Goal: Task Accomplishment & Management: Manage account settings

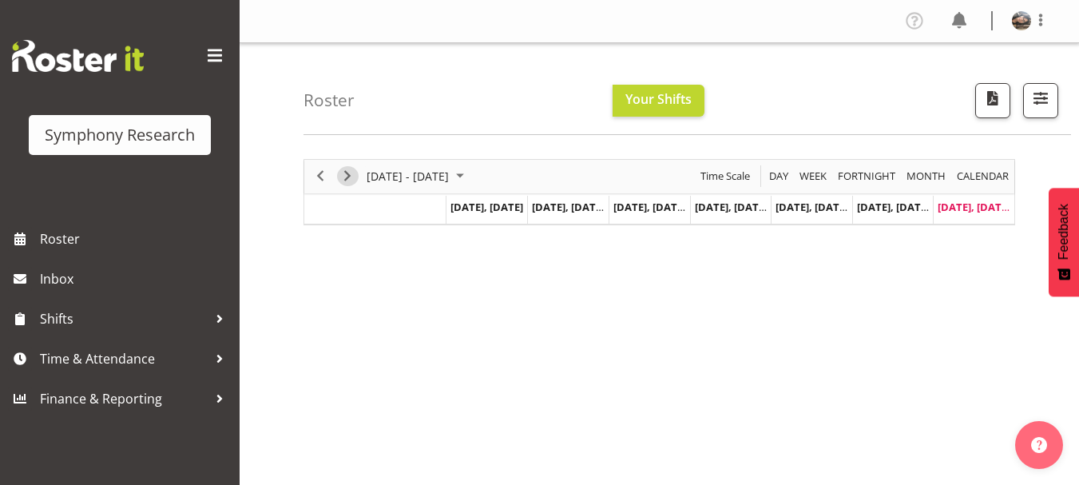
click at [347, 178] on span "Next" at bounding box center [347, 176] width 19 height 20
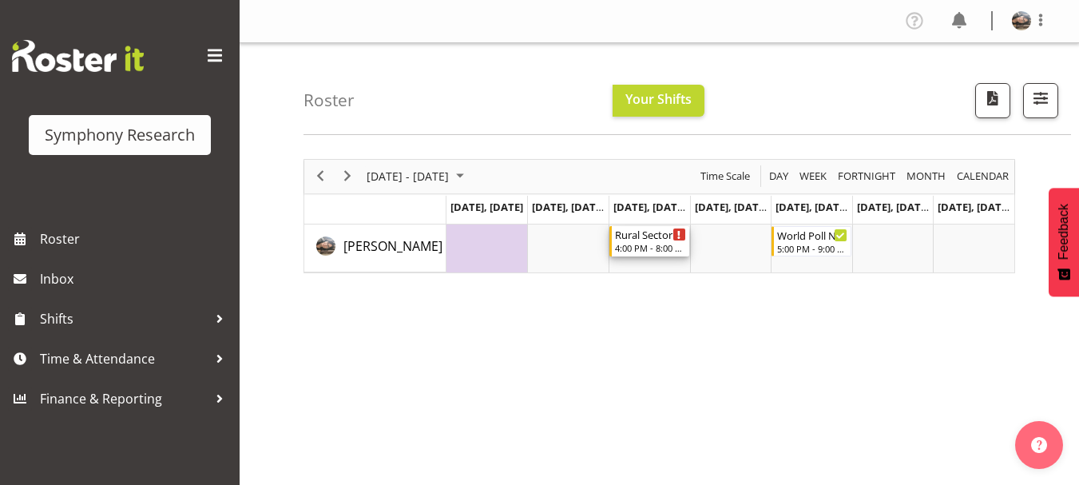
click at [665, 237] on div "Rural Sector 4pm~8pm" at bounding box center [650, 234] width 71 height 16
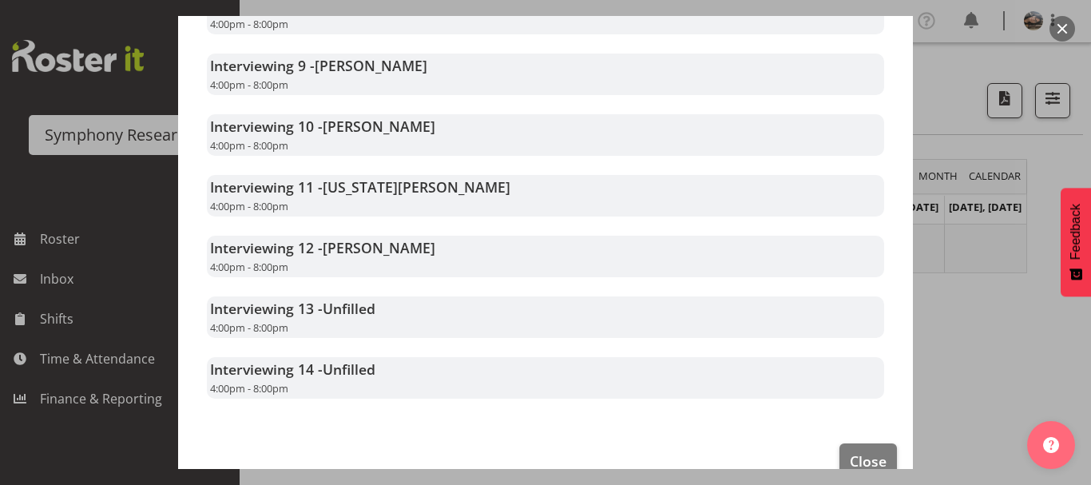
scroll to position [912, 0]
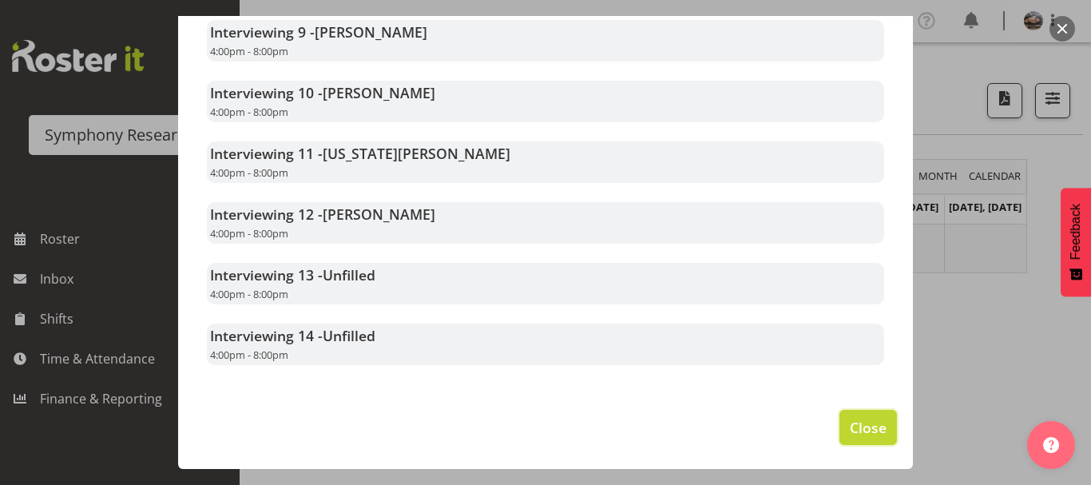
click at [860, 421] on span "Close" at bounding box center [868, 427] width 37 height 21
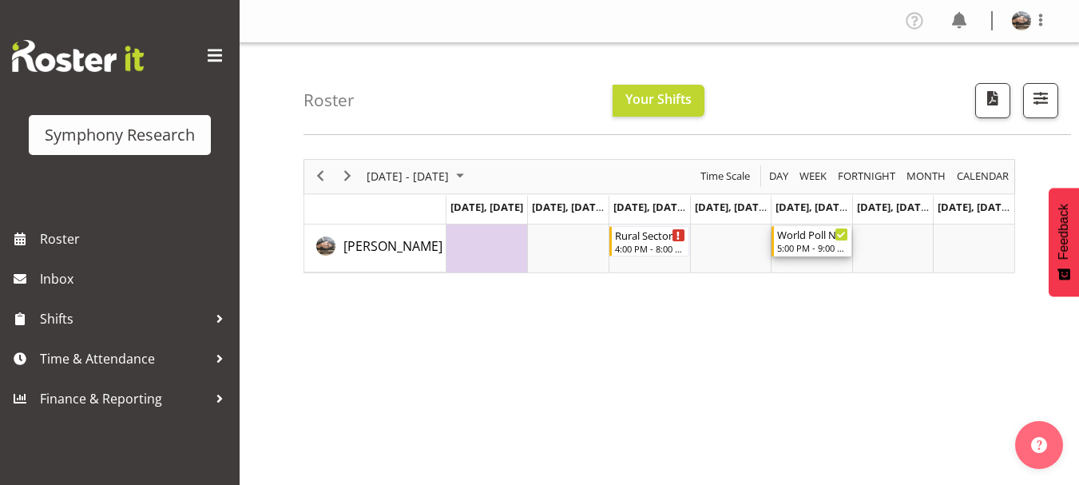
click at [838, 234] on icon "Timeline Week of September 28, 2025" at bounding box center [841, 235] width 8 height 8
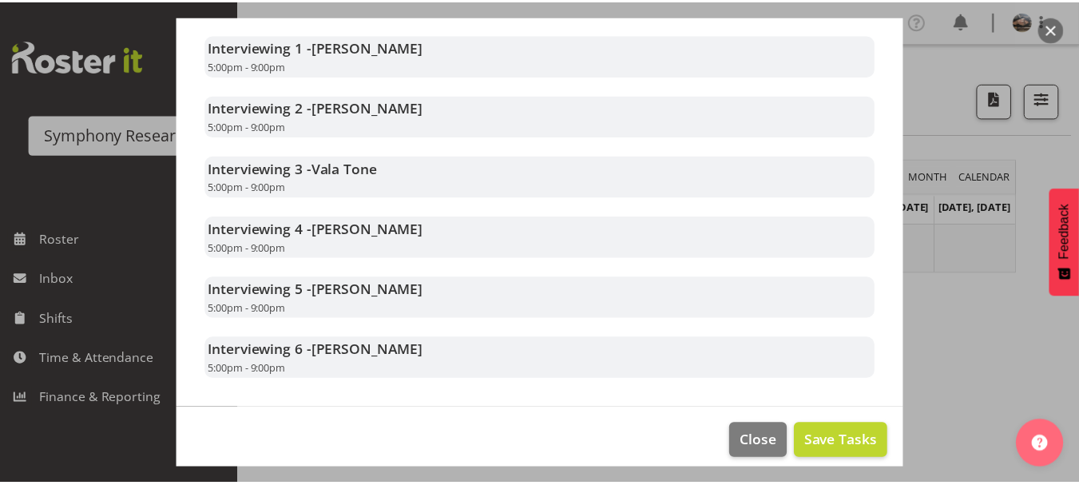
scroll to position [1089, 0]
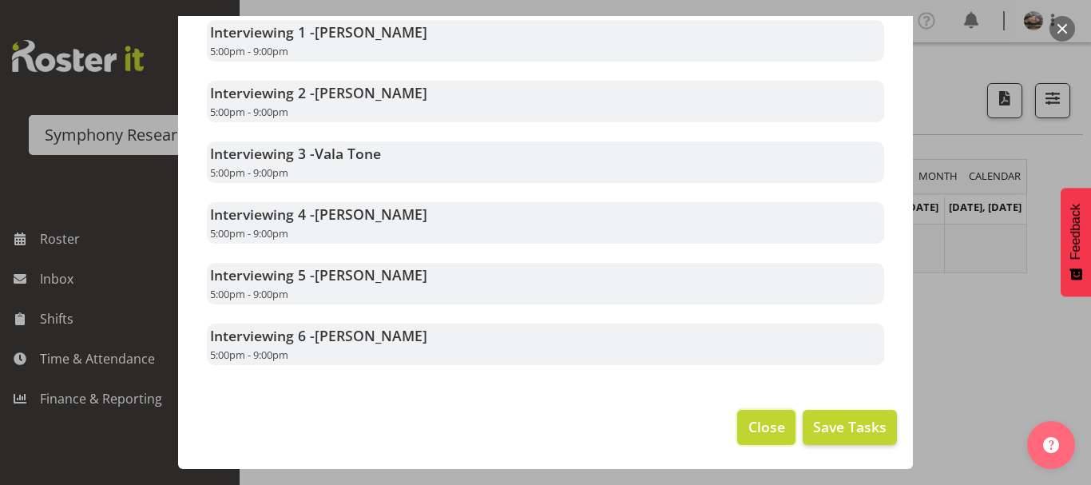
click at [759, 437] on span "Close" at bounding box center [767, 426] width 37 height 21
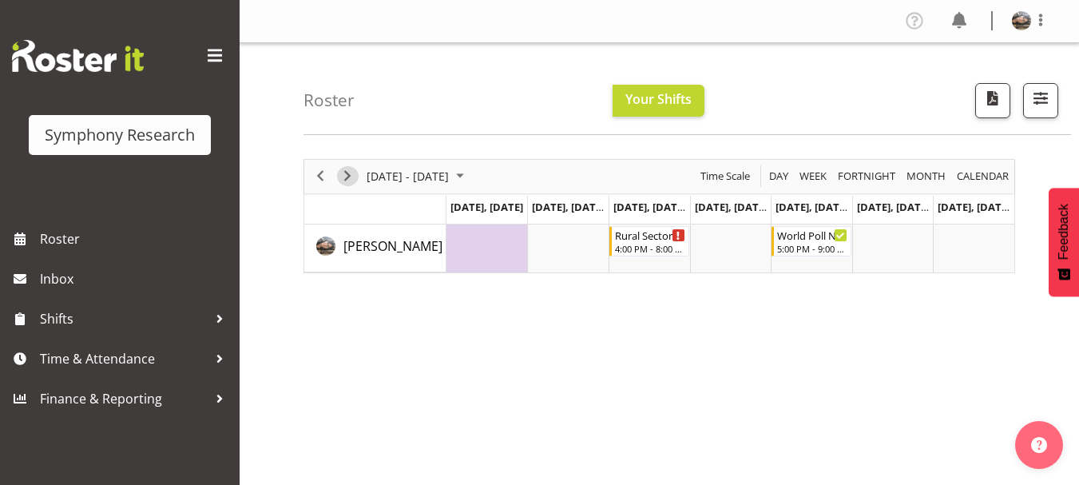
click at [352, 176] on span "Next" at bounding box center [347, 176] width 19 height 20
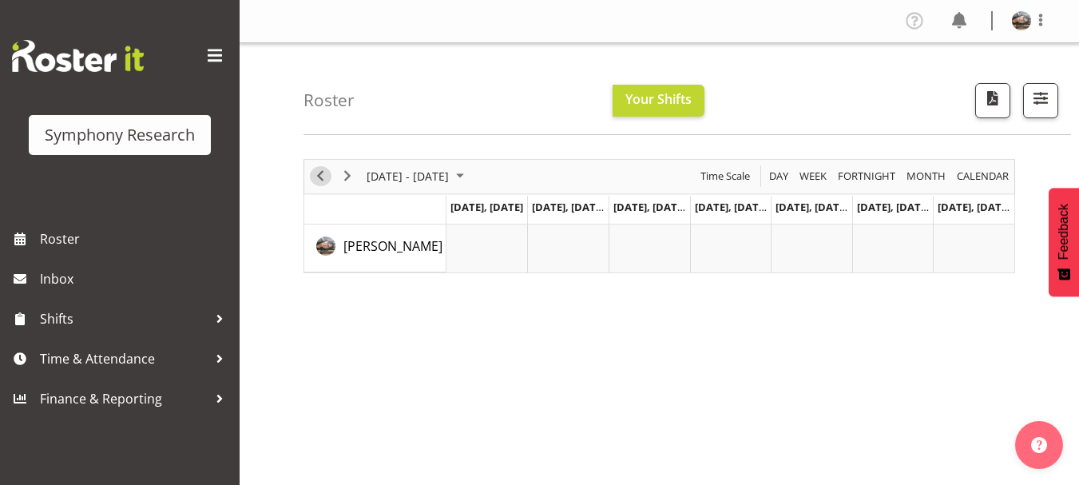
click at [320, 174] on span "Previous" at bounding box center [320, 176] width 19 height 20
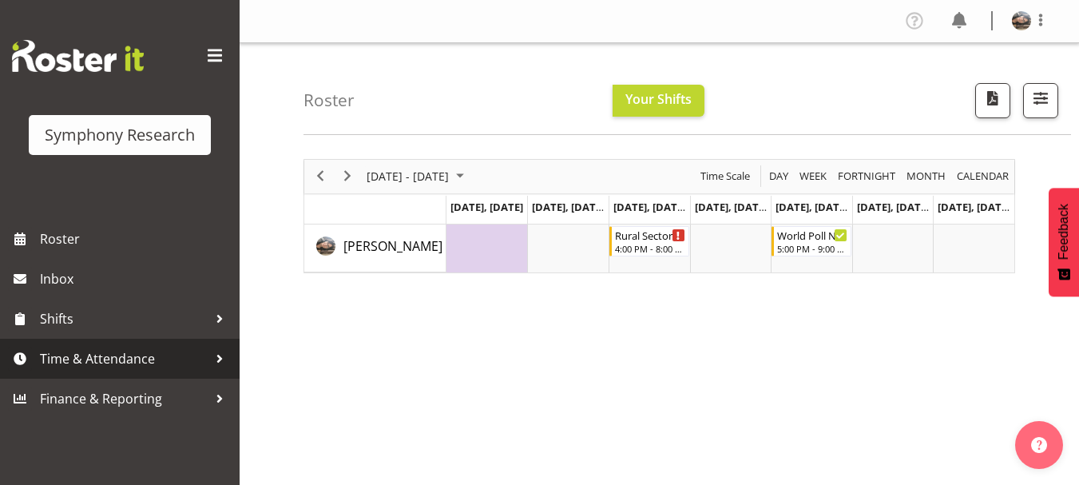
click at [86, 354] on span "Time & Attendance" at bounding box center [124, 359] width 168 height 24
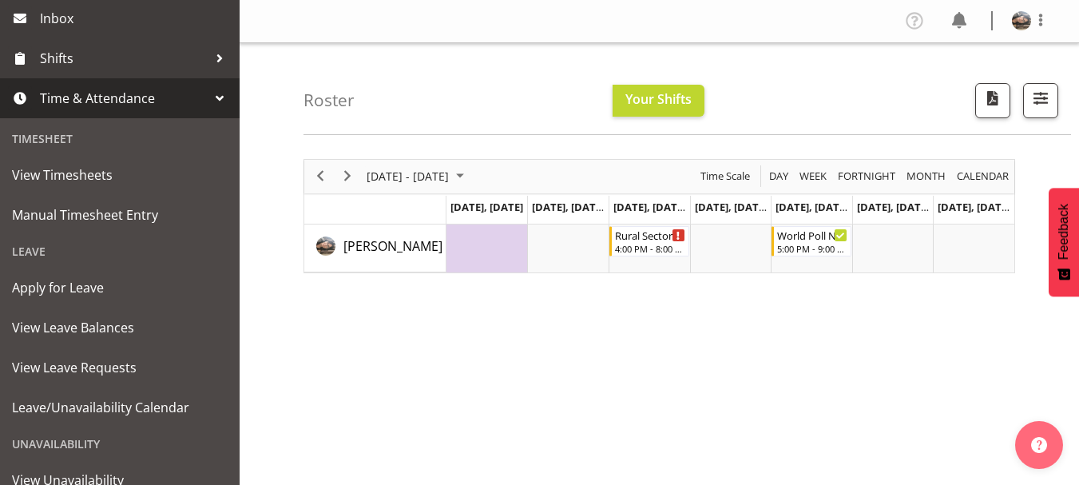
scroll to position [261, 0]
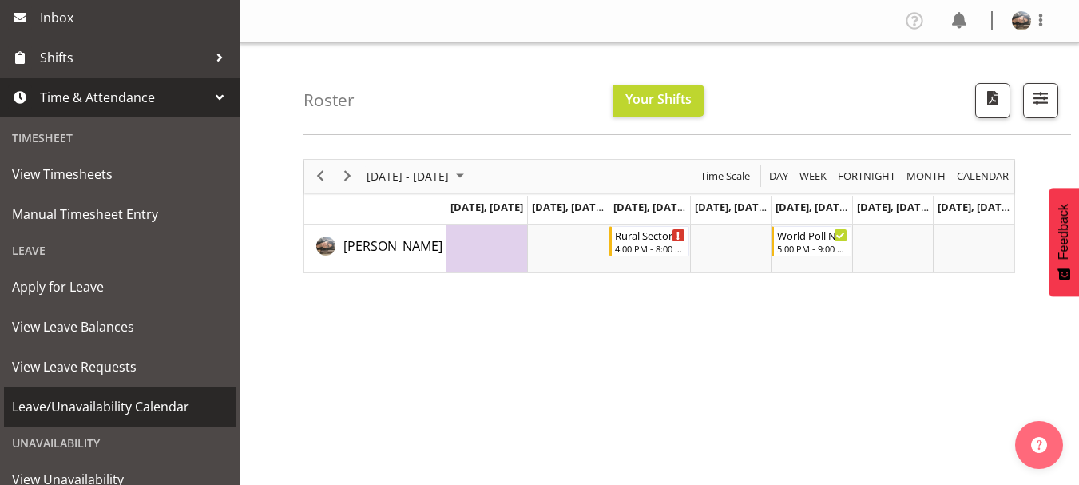
click at [81, 404] on span "Leave/Unavailability Calendar" at bounding box center [120, 407] width 216 height 24
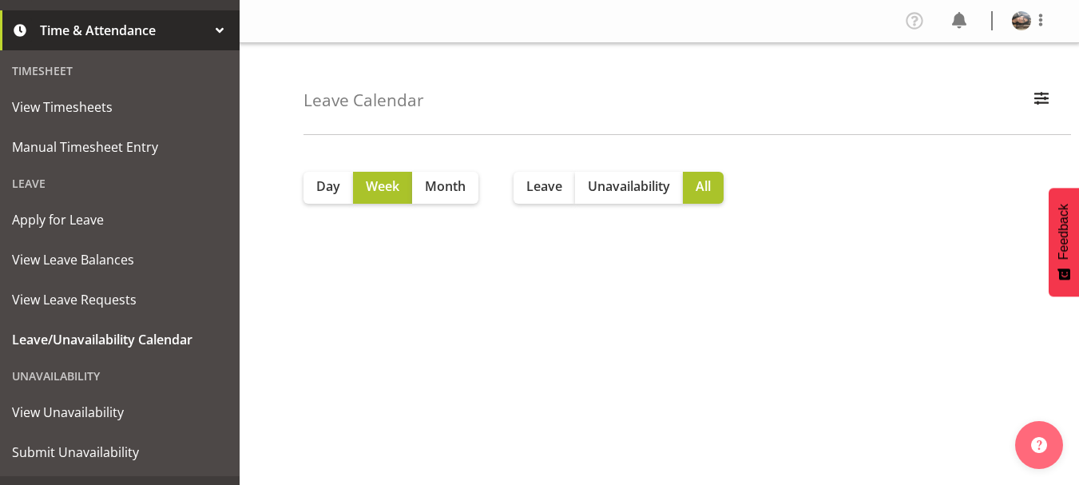
scroll to position [360, 0]
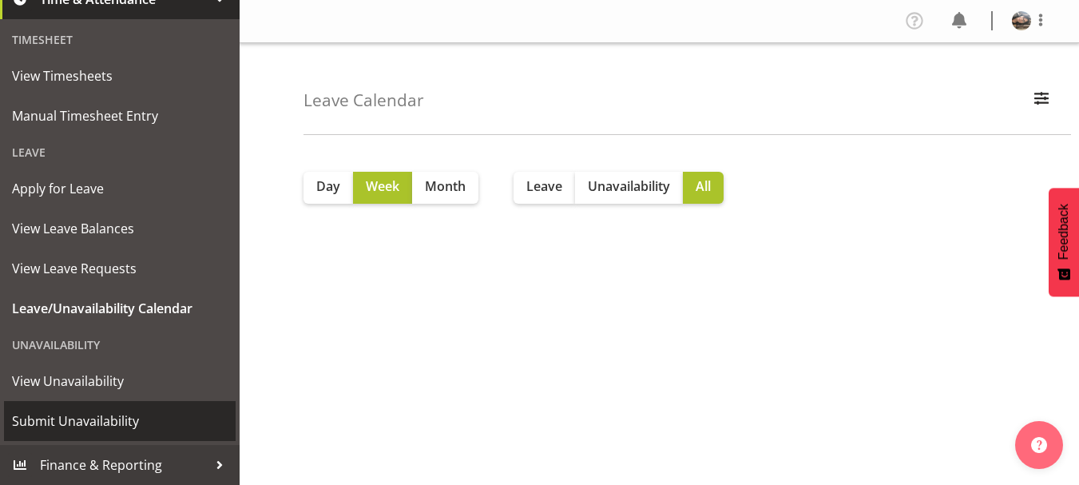
click at [101, 427] on span "Submit Unavailability" at bounding box center [120, 421] width 216 height 24
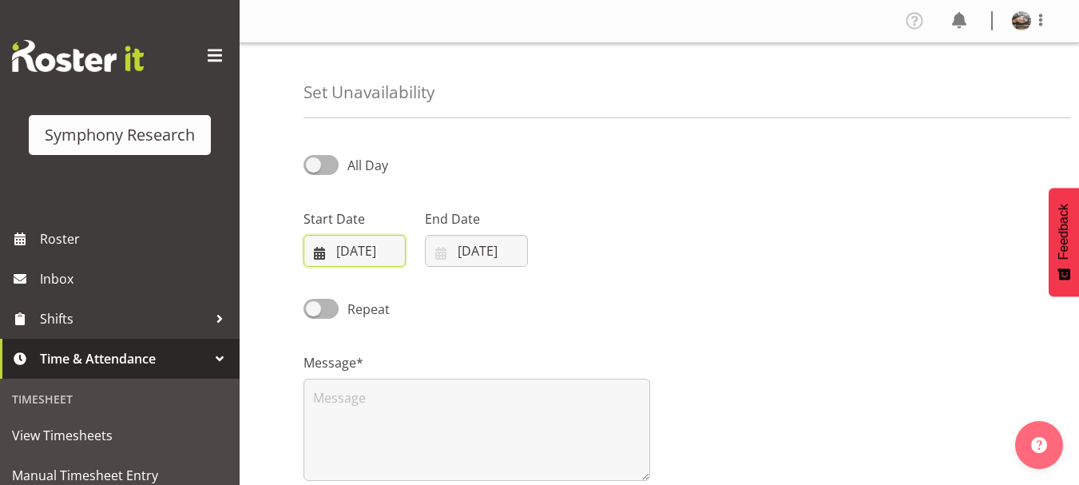
click at [360, 251] on input "[DATE]" at bounding box center [355, 251] width 102 height 32
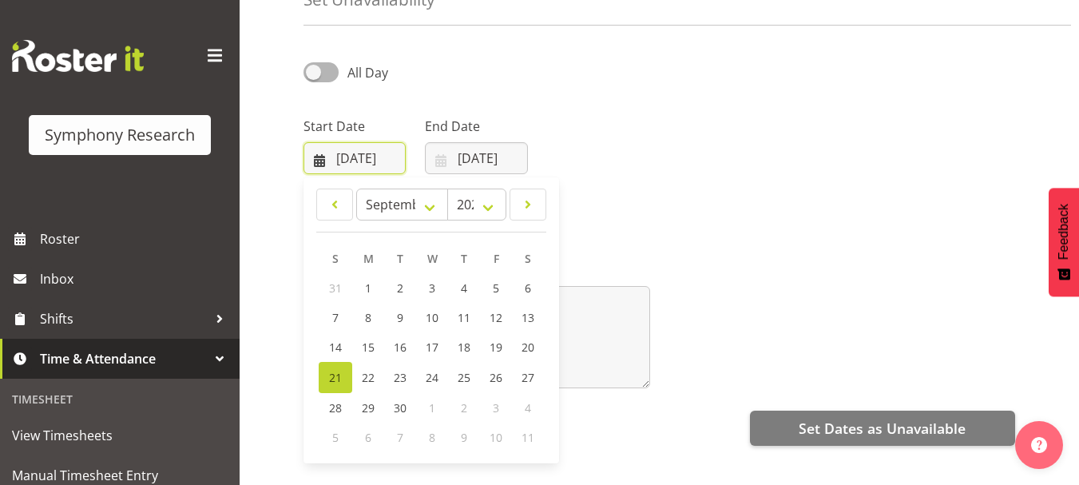
scroll to position [96, 0]
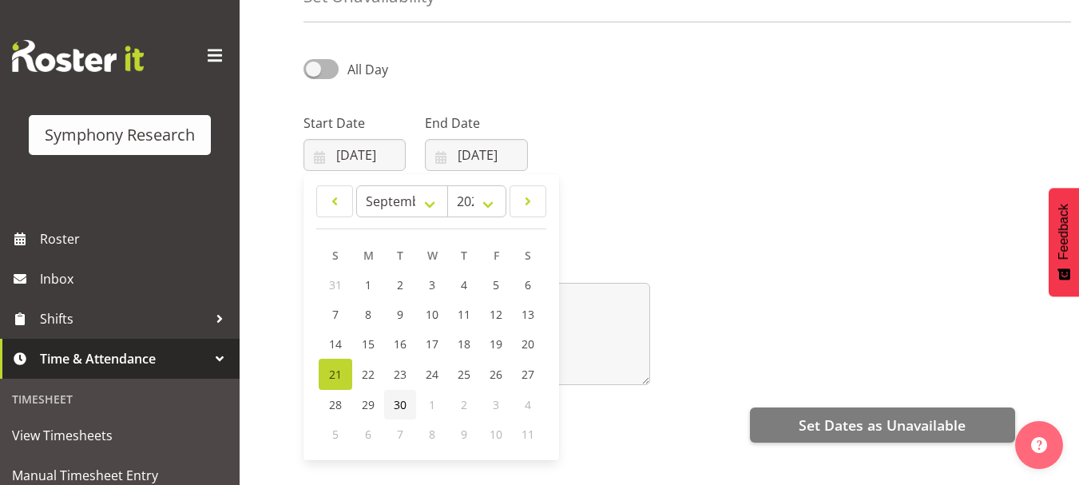
click at [396, 404] on span "30" at bounding box center [400, 404] width 13 height 15
type input "[DATE]"
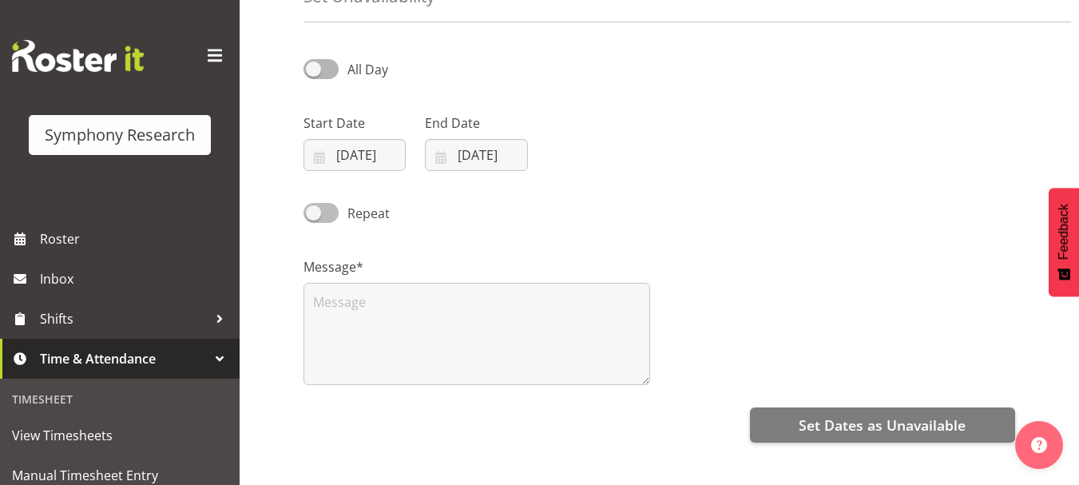
click at [312, 213] on span at bounding box center [321, 213] width 35 height 20
click at [312, 213] on input "Repeat" at bounding box center [309, 213] width 10 height 10
checkbox input "true"
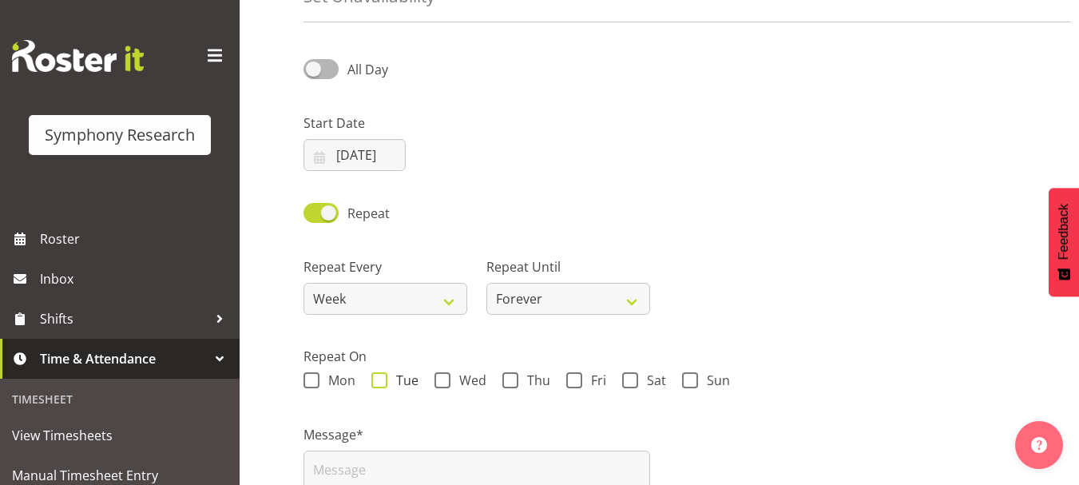
click at [380, 382] on span at bounding box center [380, 380] width 16 height 16
click at [380, 382] on input "Tue" at bounding box center [377, 381] width 10 height 10
checkbox input "true"
click at [555, 303] on select "Forever On a date" at bounding box center [569, 299] width 164 height 32
select select "date"
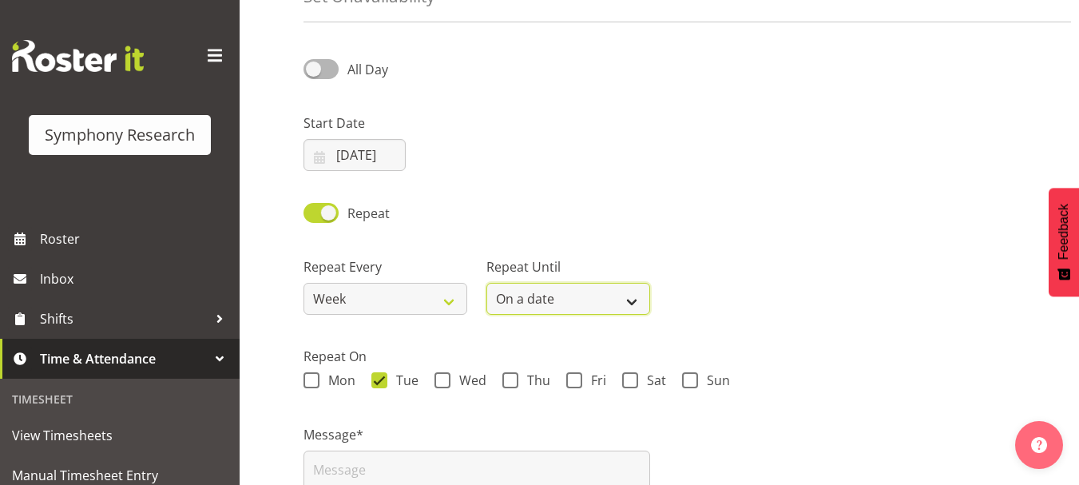
click at [487, 283] on select "Forever On a date" at bounding box center [569, 299] width 164 height 32
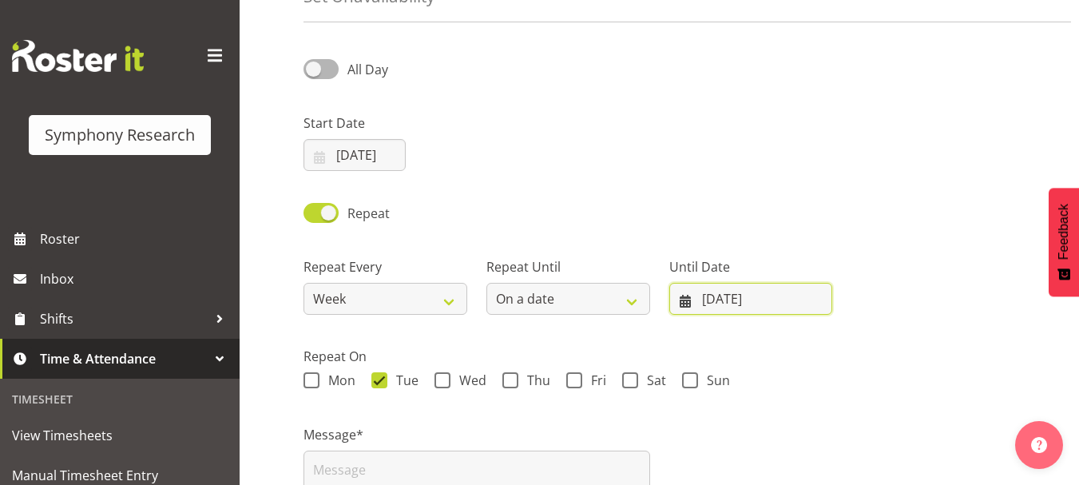
click at [725, 296] on input "[DATE]" at bounding box center [752, 299] width 164 height 32
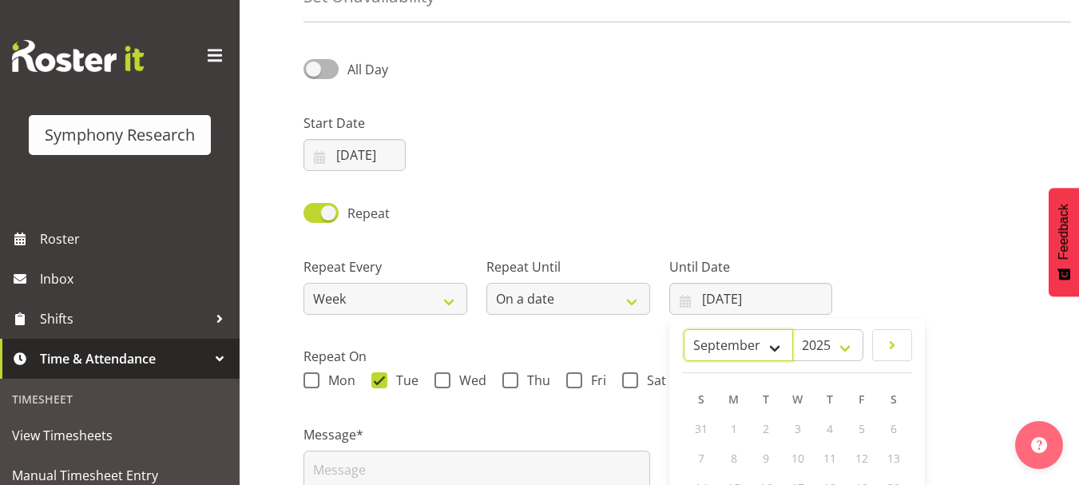
click at [780, 346] on select "January February March April May June July August September October November De…" at bounding box center [738, 345] width 109 height 32
select select "11"
click at [721, 329] on select "January February March April May June July August September October November De…" at bounding box center [738, 345] width 109 height 32
click at [768, 456] on span "9" at bounding box center [765, 458] width 6 height 15
type input "[DATE]"
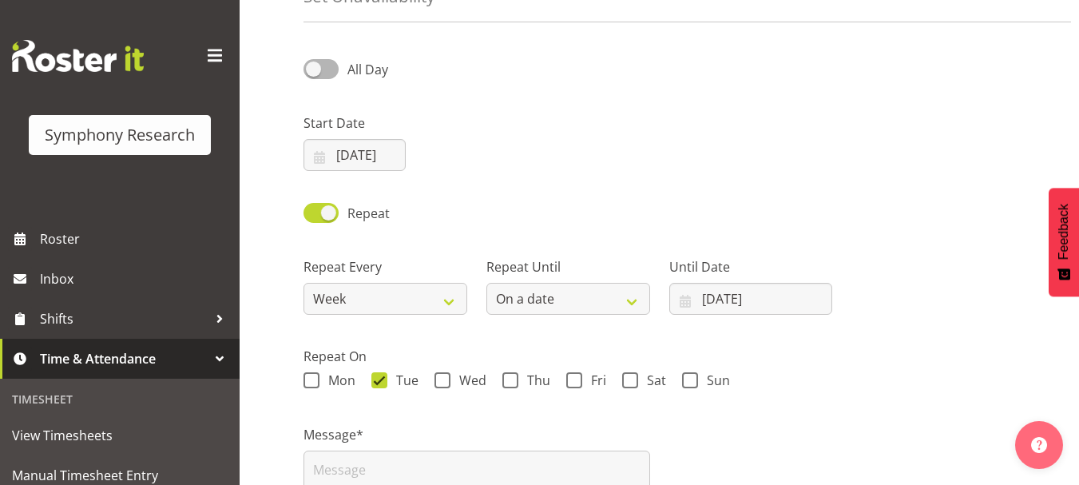
click at [670, 141] on div "Start Date [DATE] January February March April May June July August September O…" at bounding box center [659, 135] width 731 height 89
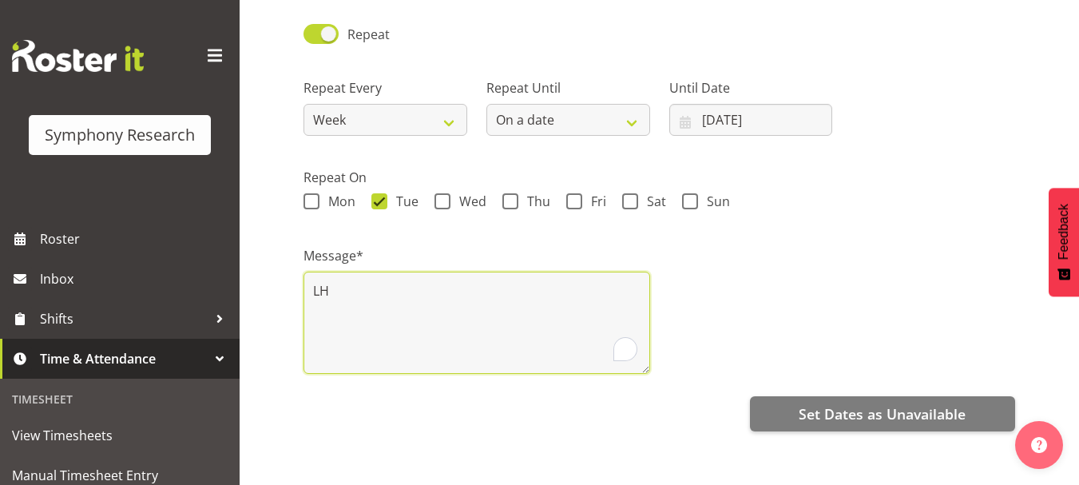
scroll to position [296, 0]
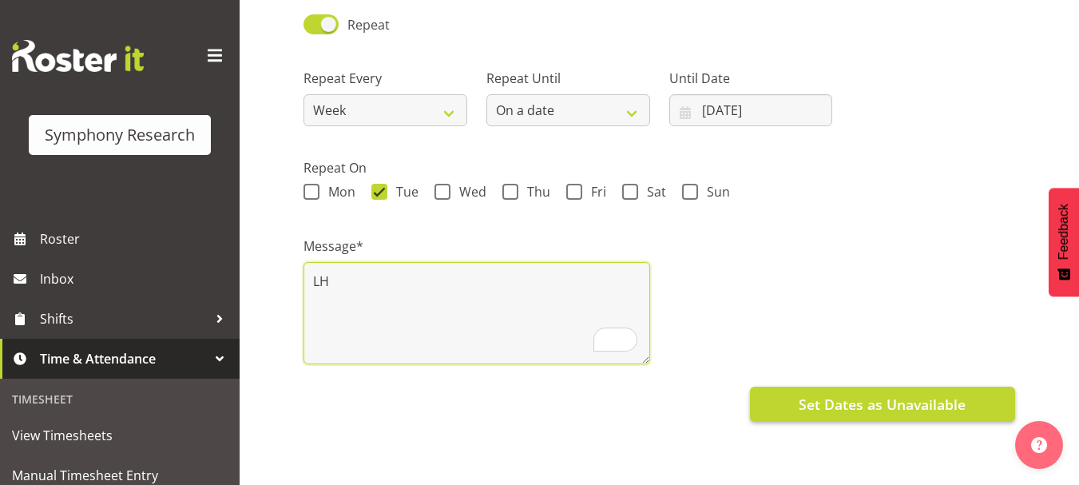
type textarea "LH"
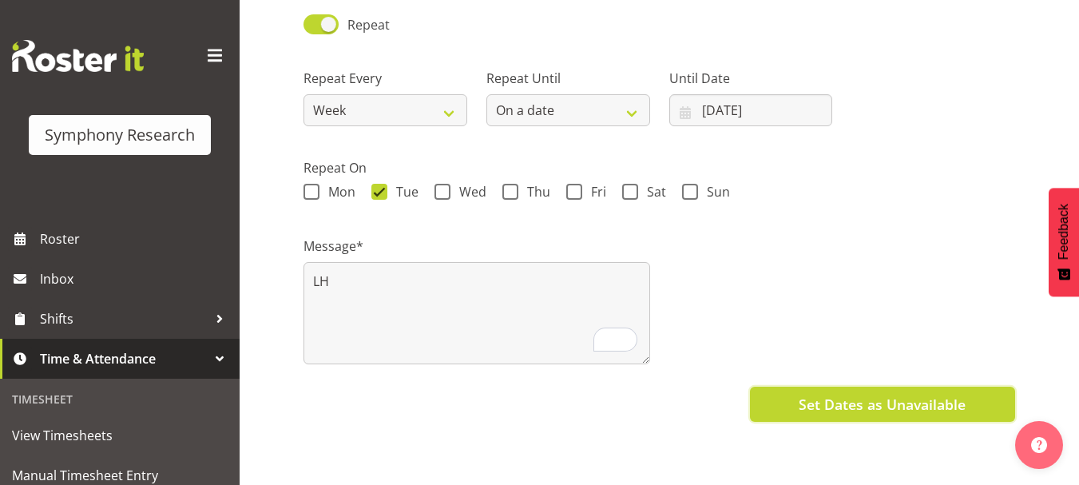
click at [829, 403] on span "Set Dates as Unavailable" at bounding box center [882, 404] width 167 height 21
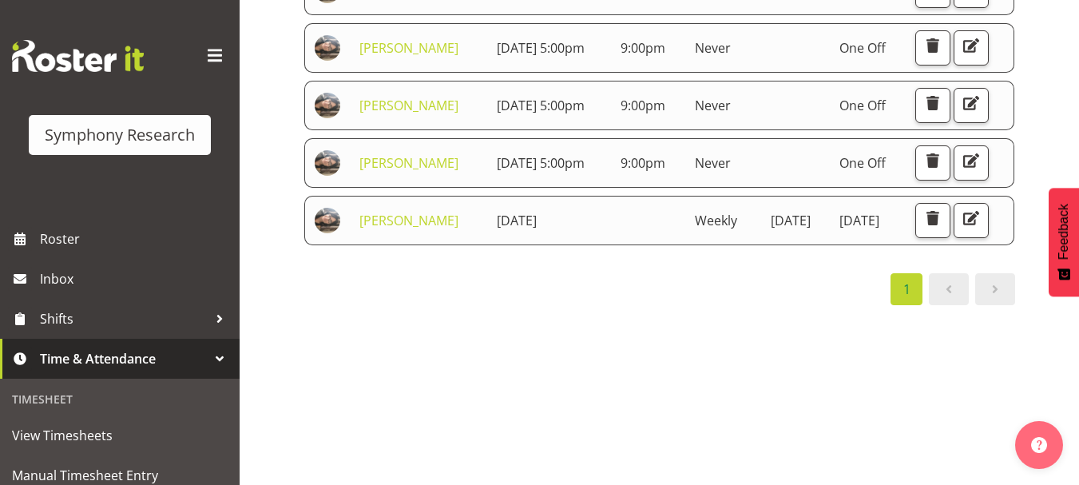
scroll to position [329, 0]
